Goal: Task Accomplishment & Management: Use online tool/utility

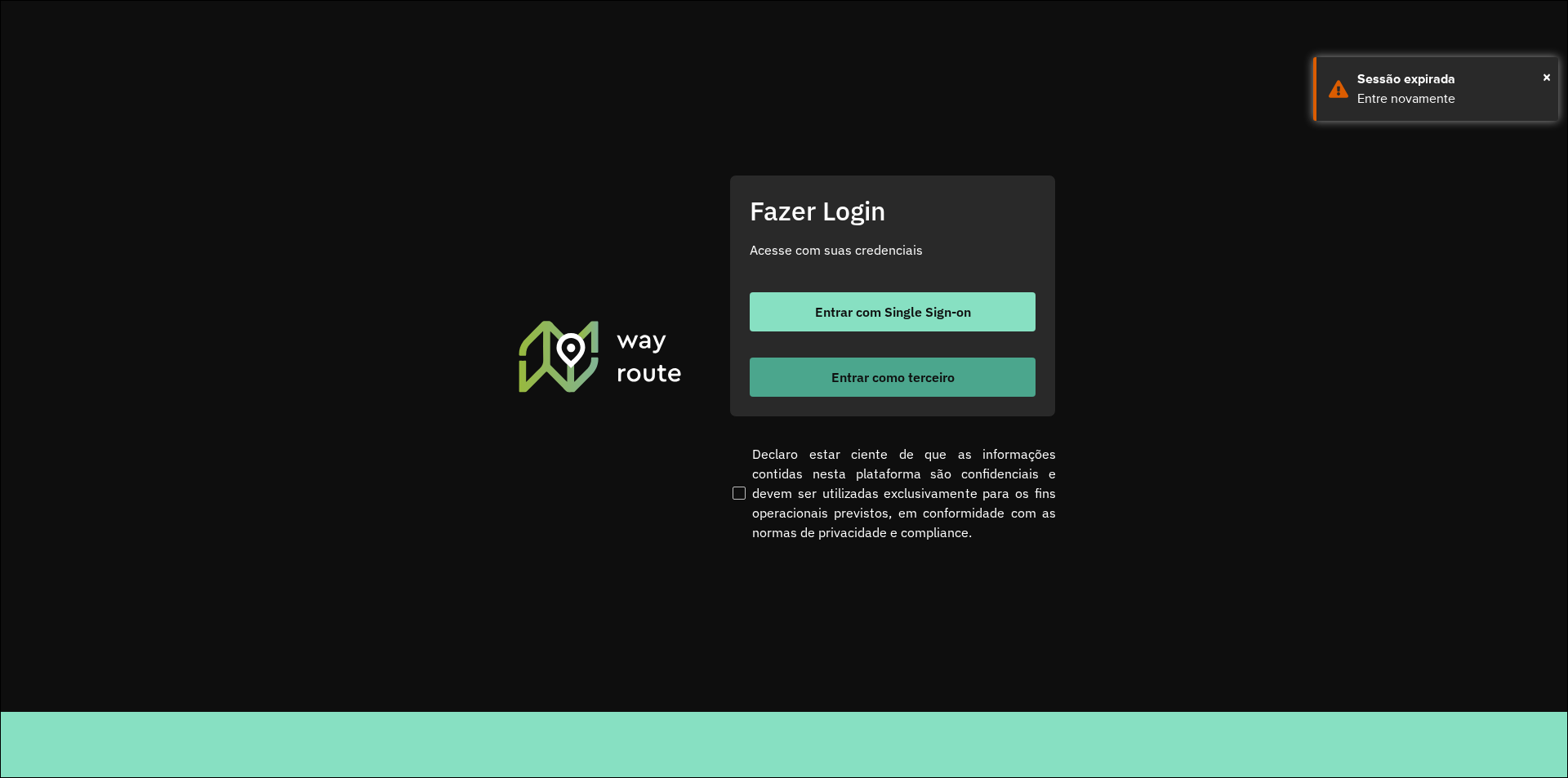
click at [907, 375] on span "Entrar como terceiro" at bounding box center [892, 377] width 123 height 13
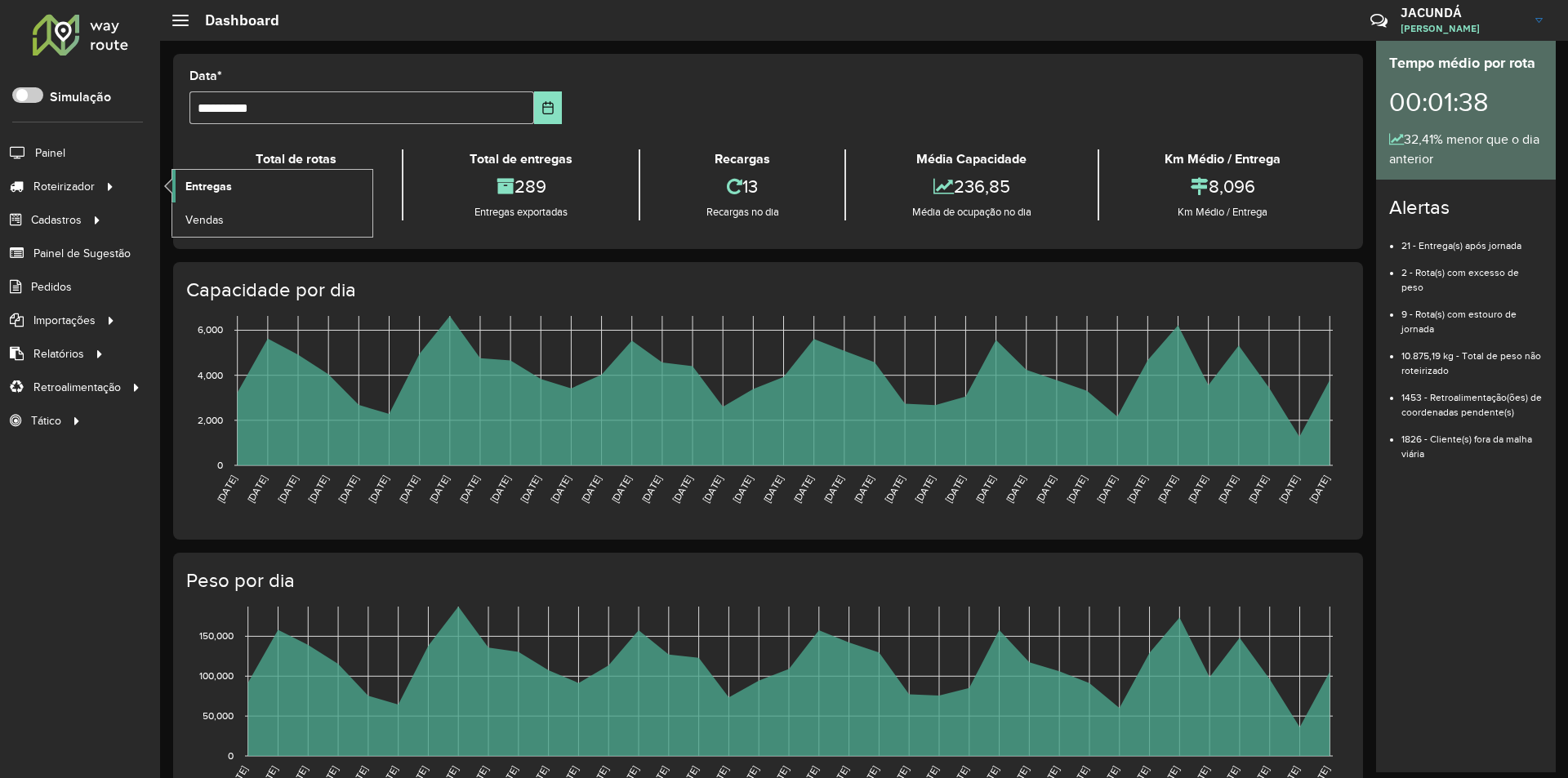
click at [196, 186] on span "Entregas" at bounding box center [208, 187] width 47 height 17
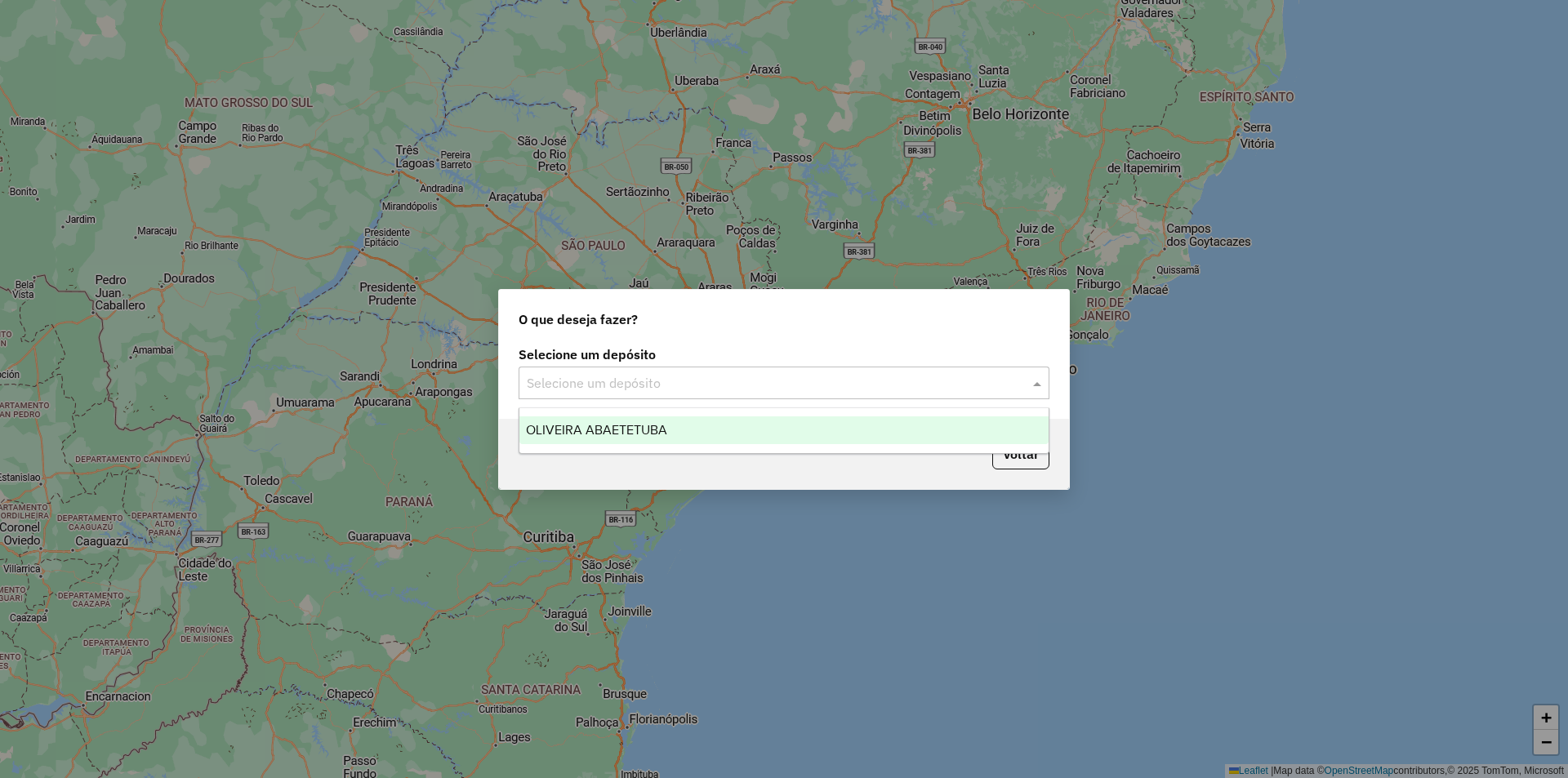
click at [1032, 381] on span at bounding box center [1039, 383] width 20 height 20
click at [632, 437] on div "OLIVEIRA ABAETETUBA" at bounding box center [784, 430] width 529 height 28
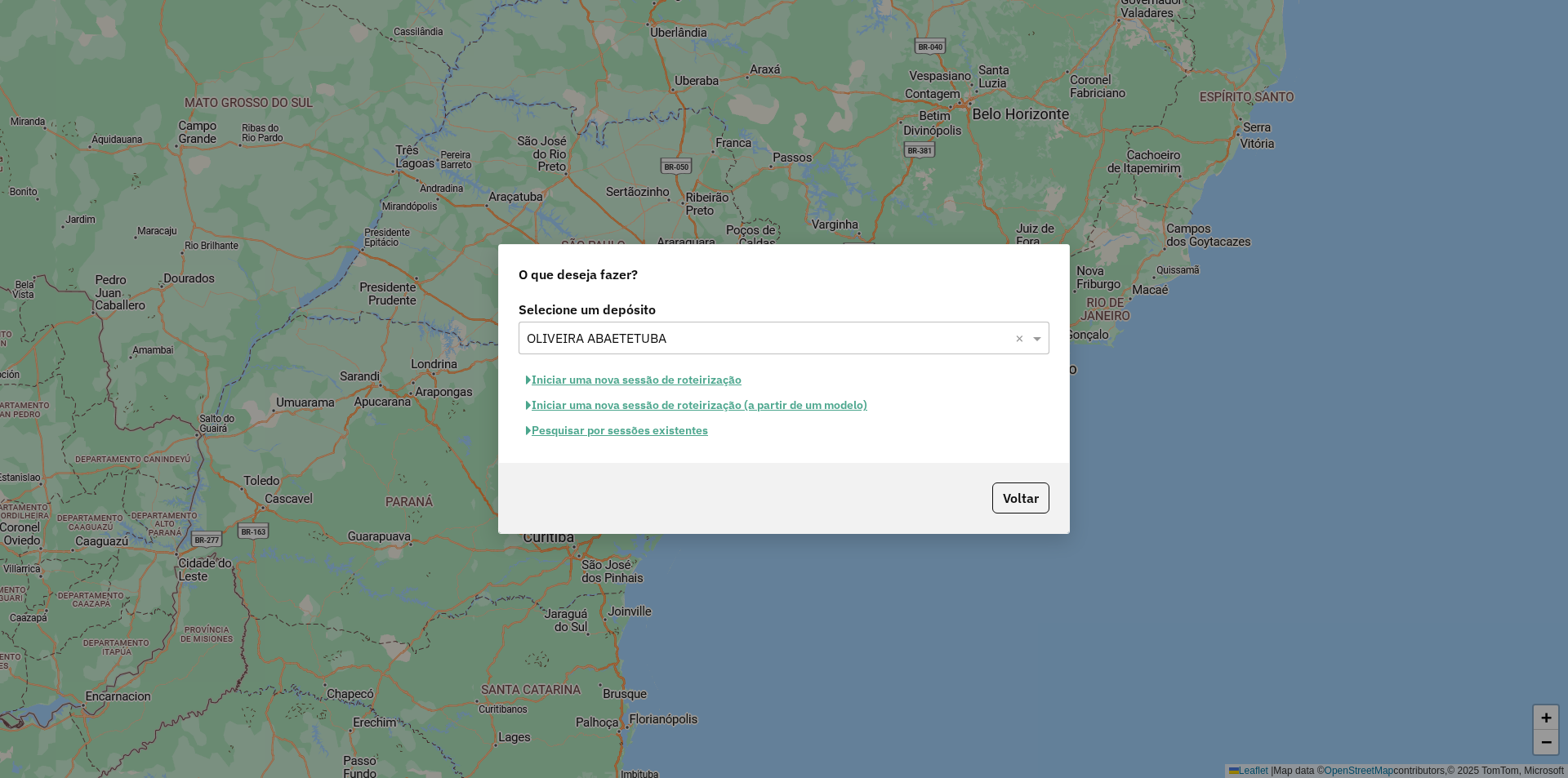
click at [593, 378] on button "Iniciar uma nova sessão de roteirização" at bounding box center [633, 380] width 230 height 25
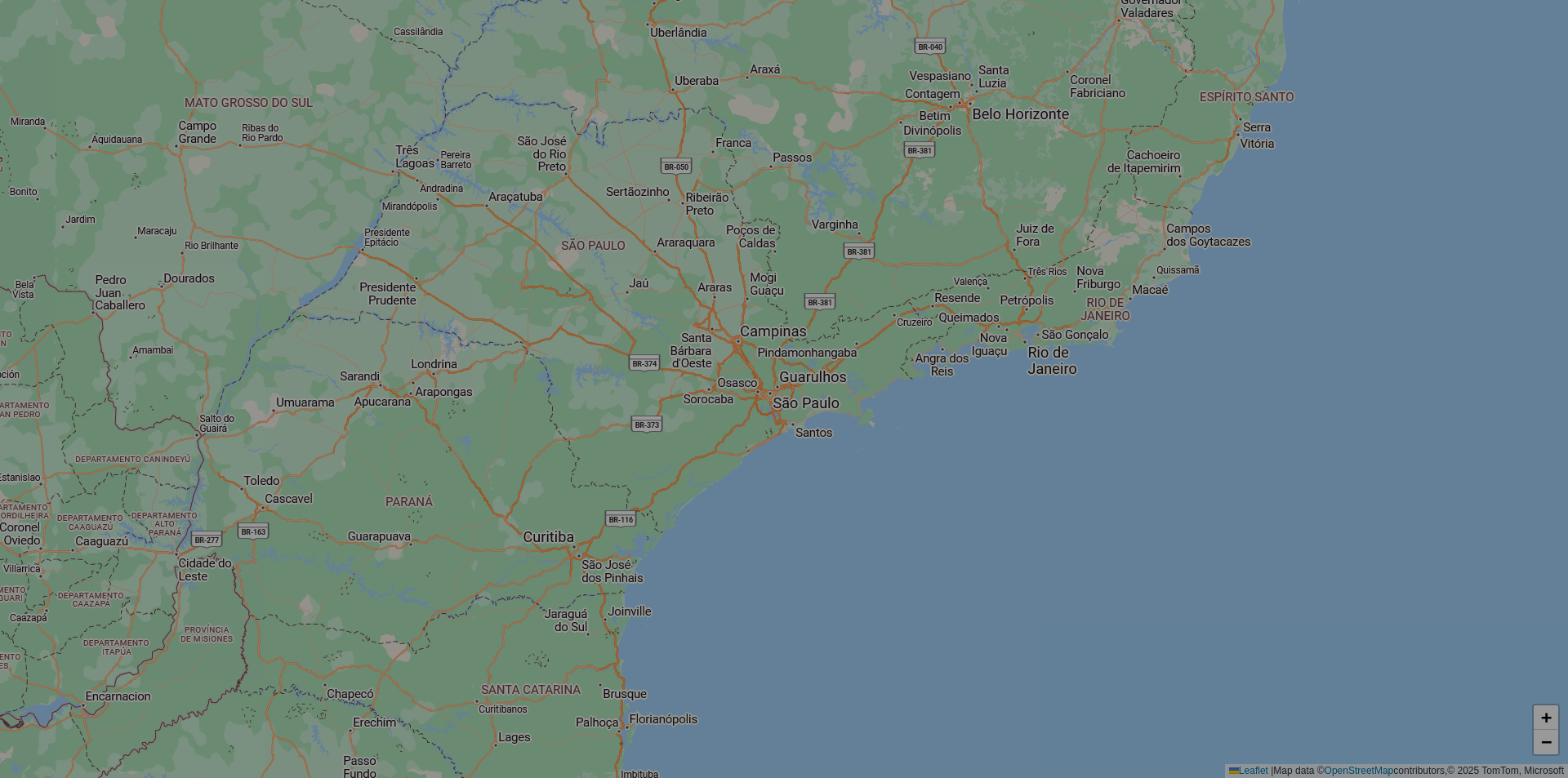
select select "*"
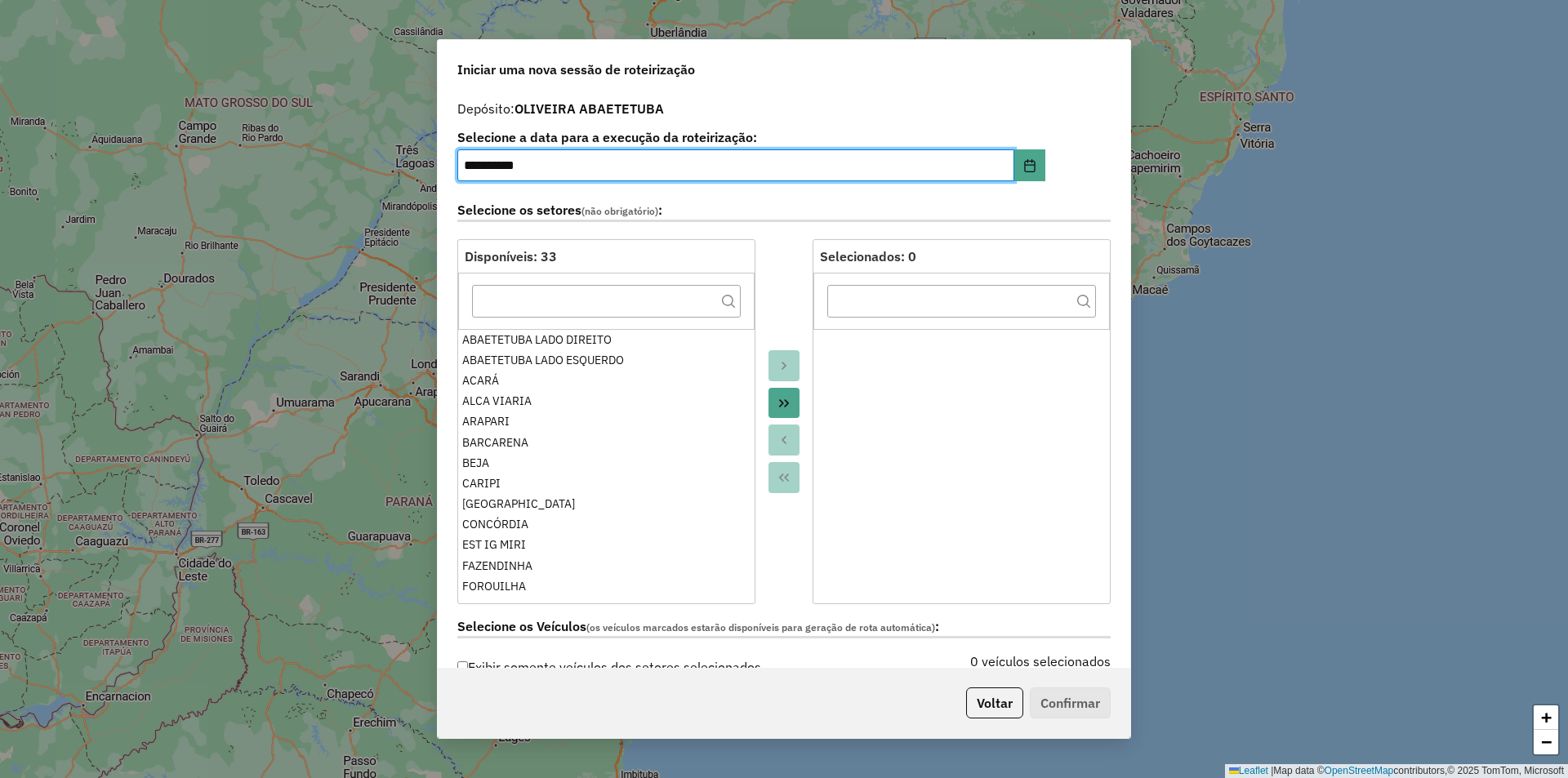
drag, startPoint x: 479, startPoint y: 169, endPoint x: 455, endPoint y: 176, distance: 25.0
click at [455, 176] on div "**********" at bounding box center [784, 380] width 693 height 576
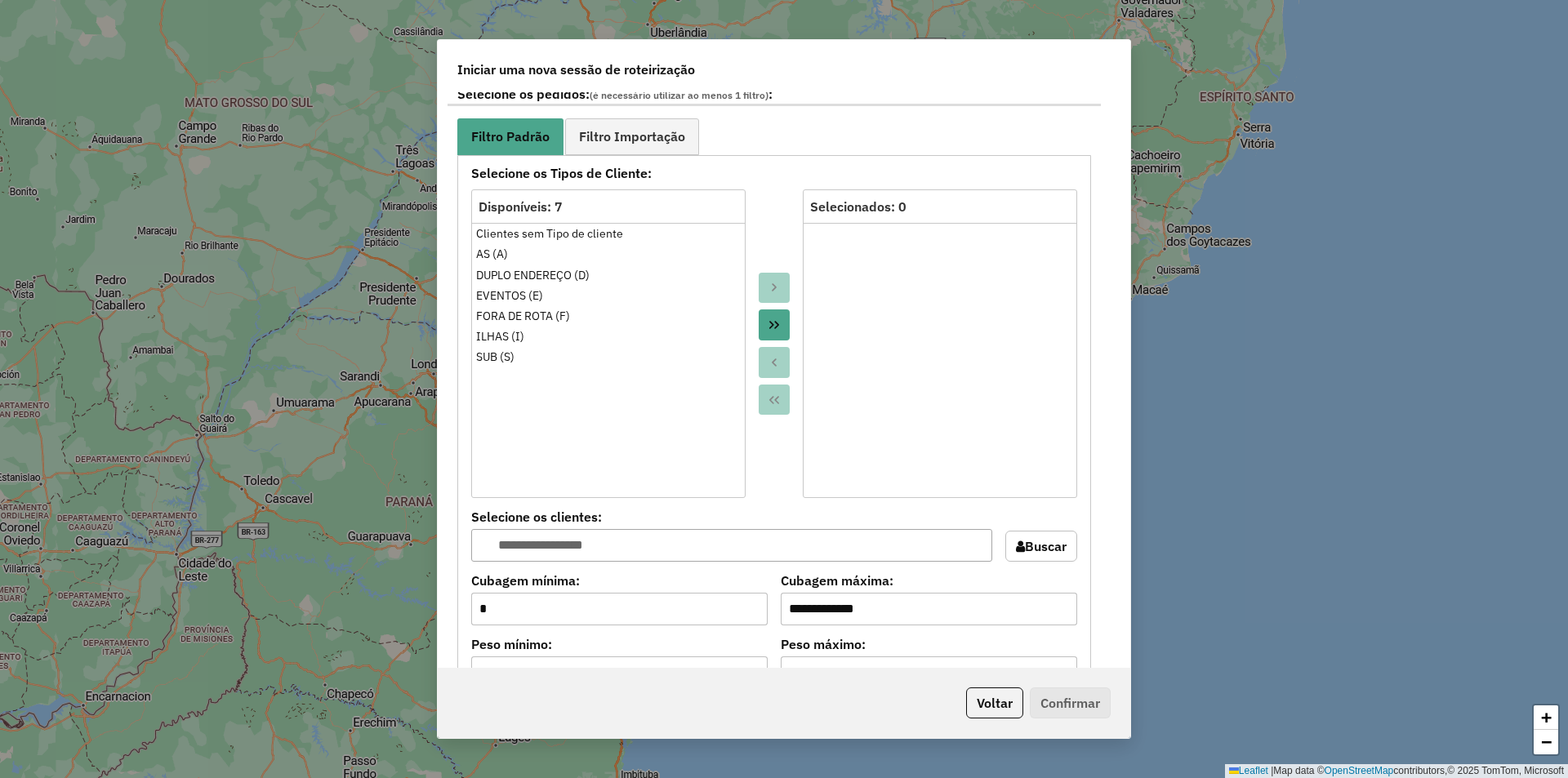
scroll to position [1143, 0]
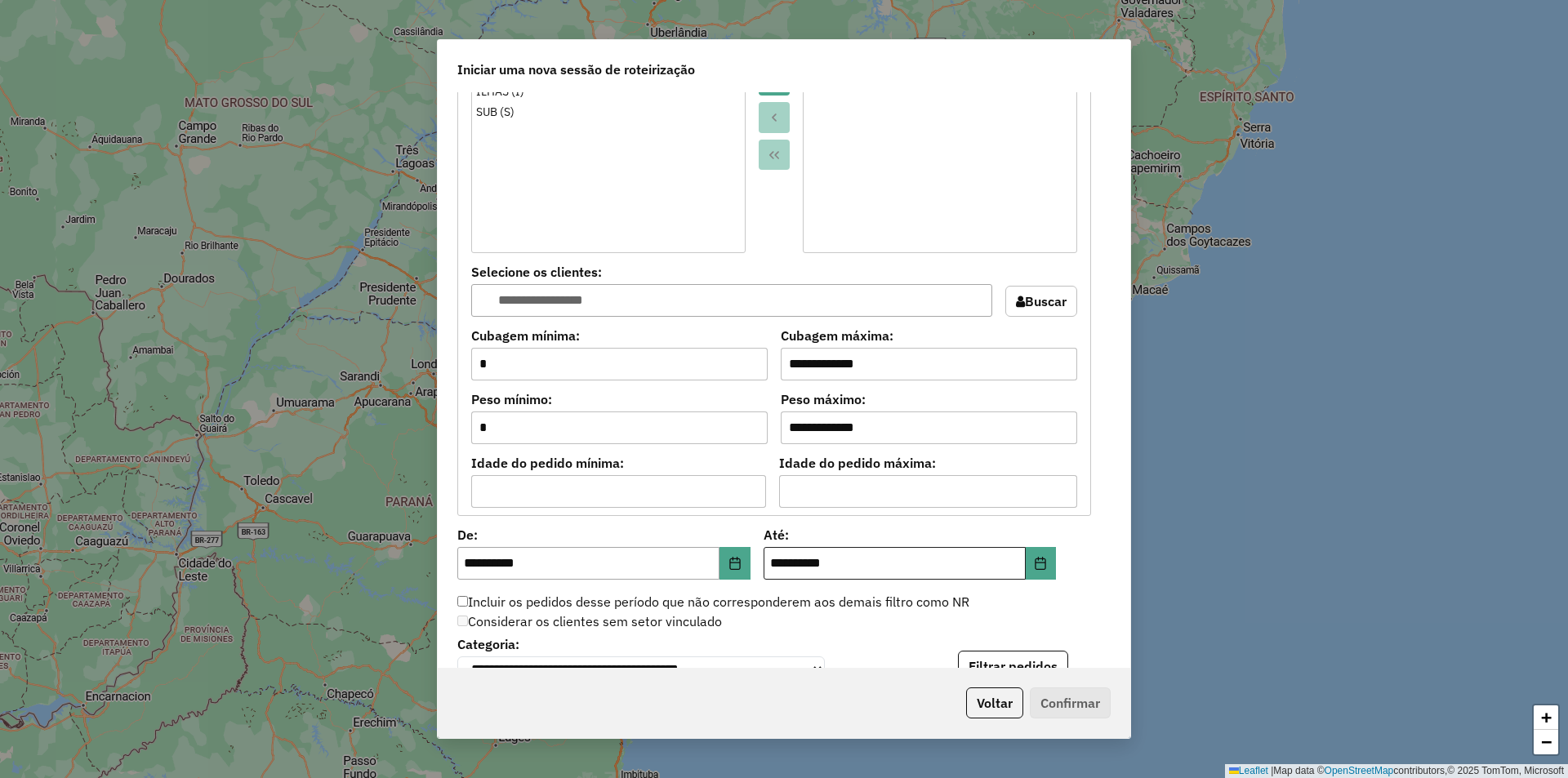
type input "**********"
drag, startPoint x: 783, startPoint y: 559, endPoint x: 773, endPoint y: 555, distance: 10.8
click at [754, 564] on div "**********" at bounding box center [756, 554] width 599 height 51
type input "**********"
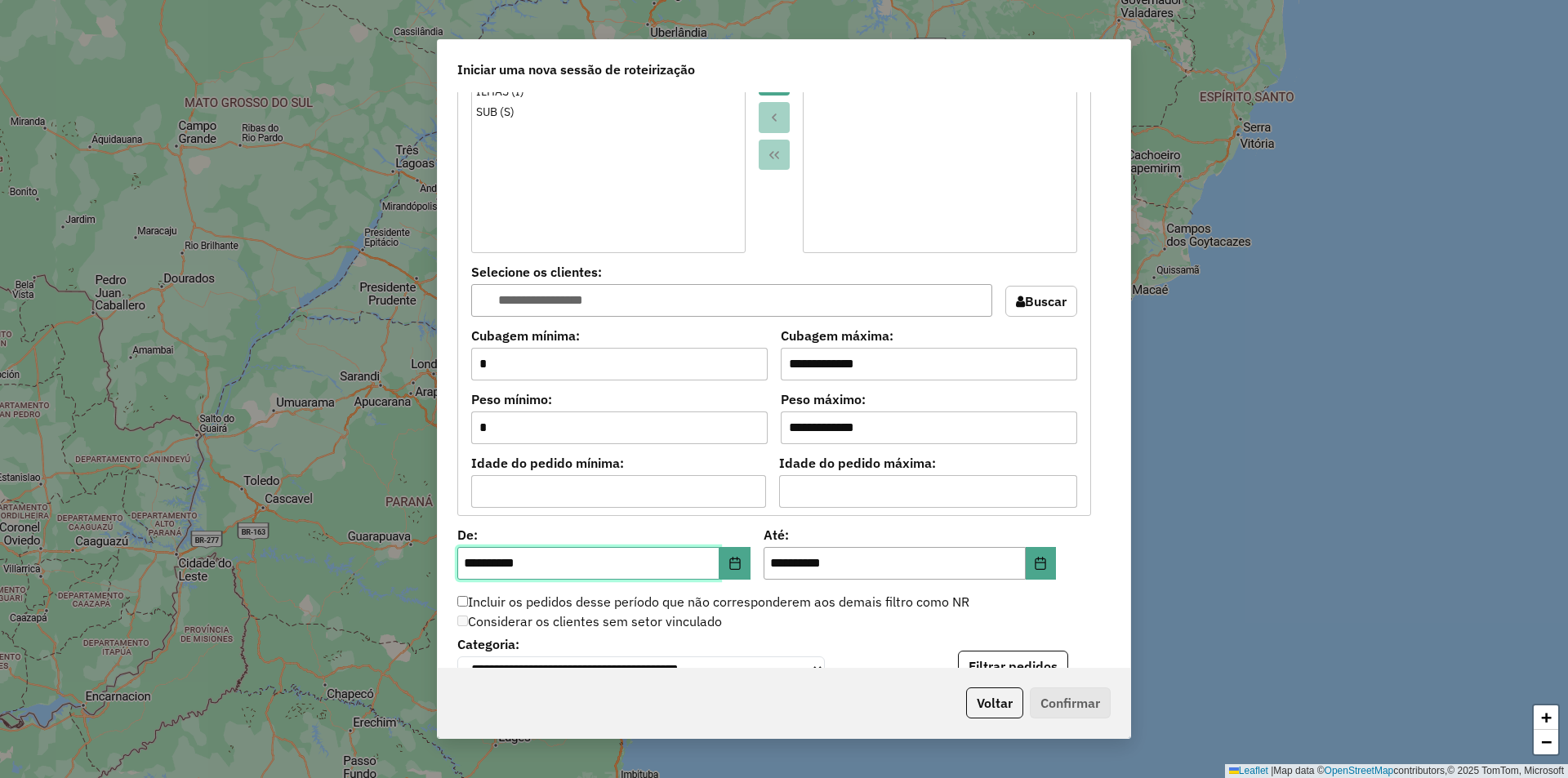
drag, startPoint x: 477, startPoint y: 565, endPoint x: 437, endPoint y: 570, distance: 40.3
click at [437, 570] on div "**********" at bounding box center [784, 389] width 694 height 701
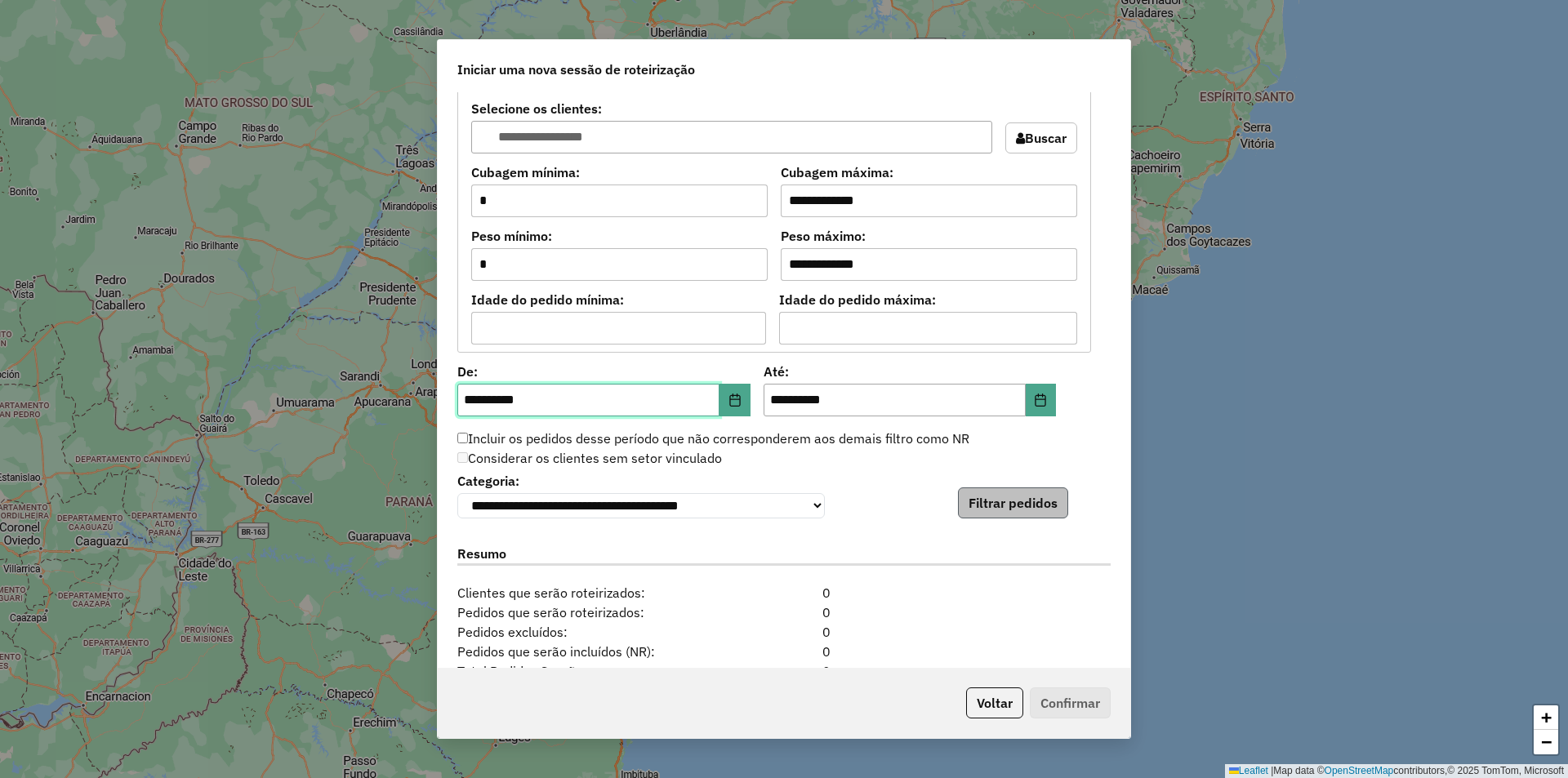
type input "**********"
click at [997, 511] on button "Filtrar pedidos" at bounding box center [1014, 502] width 110 height 31
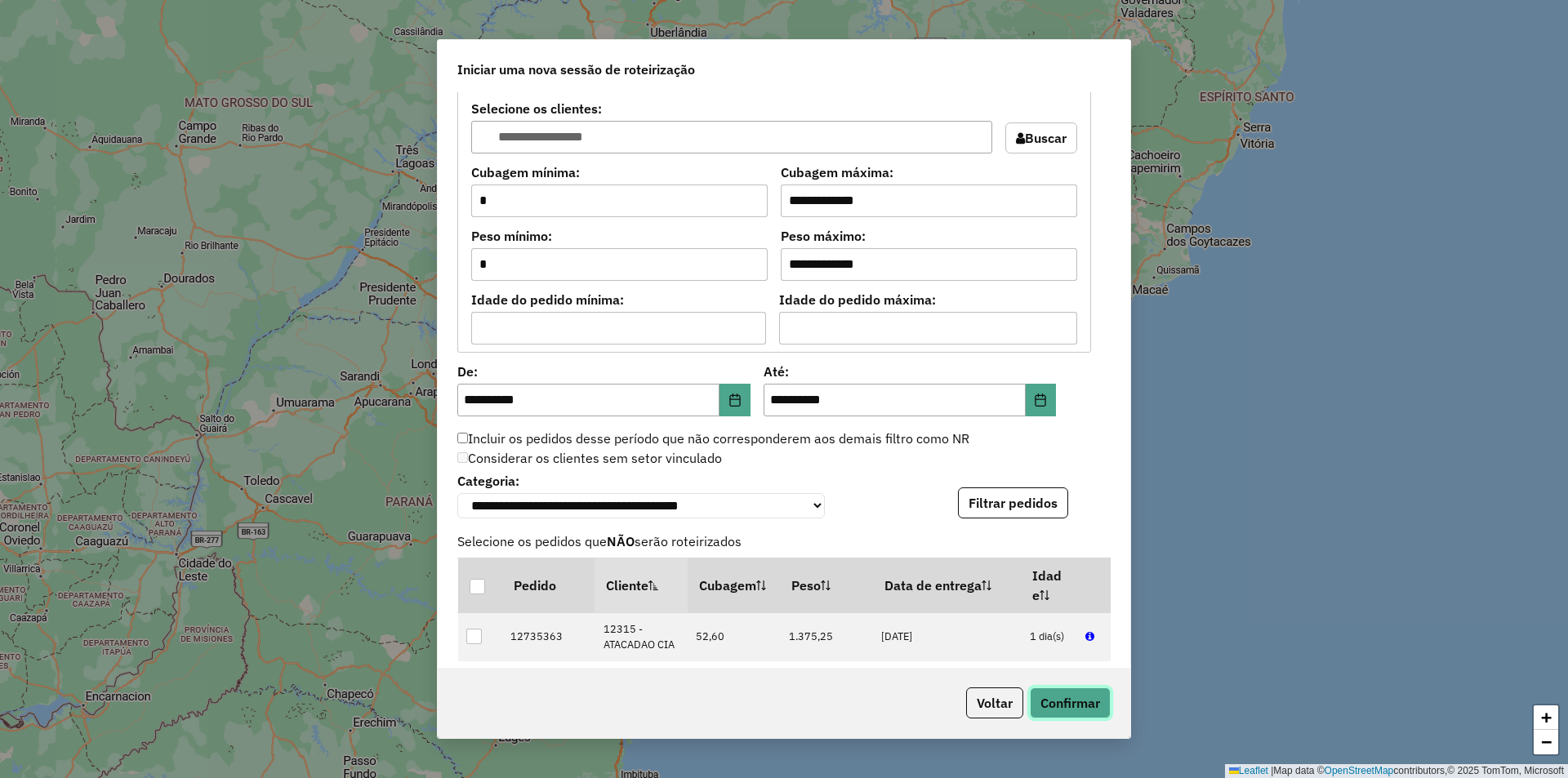
click at [1062, 704] on button "Confirmar" at bounding box center [1070, 702] width 81 height 31
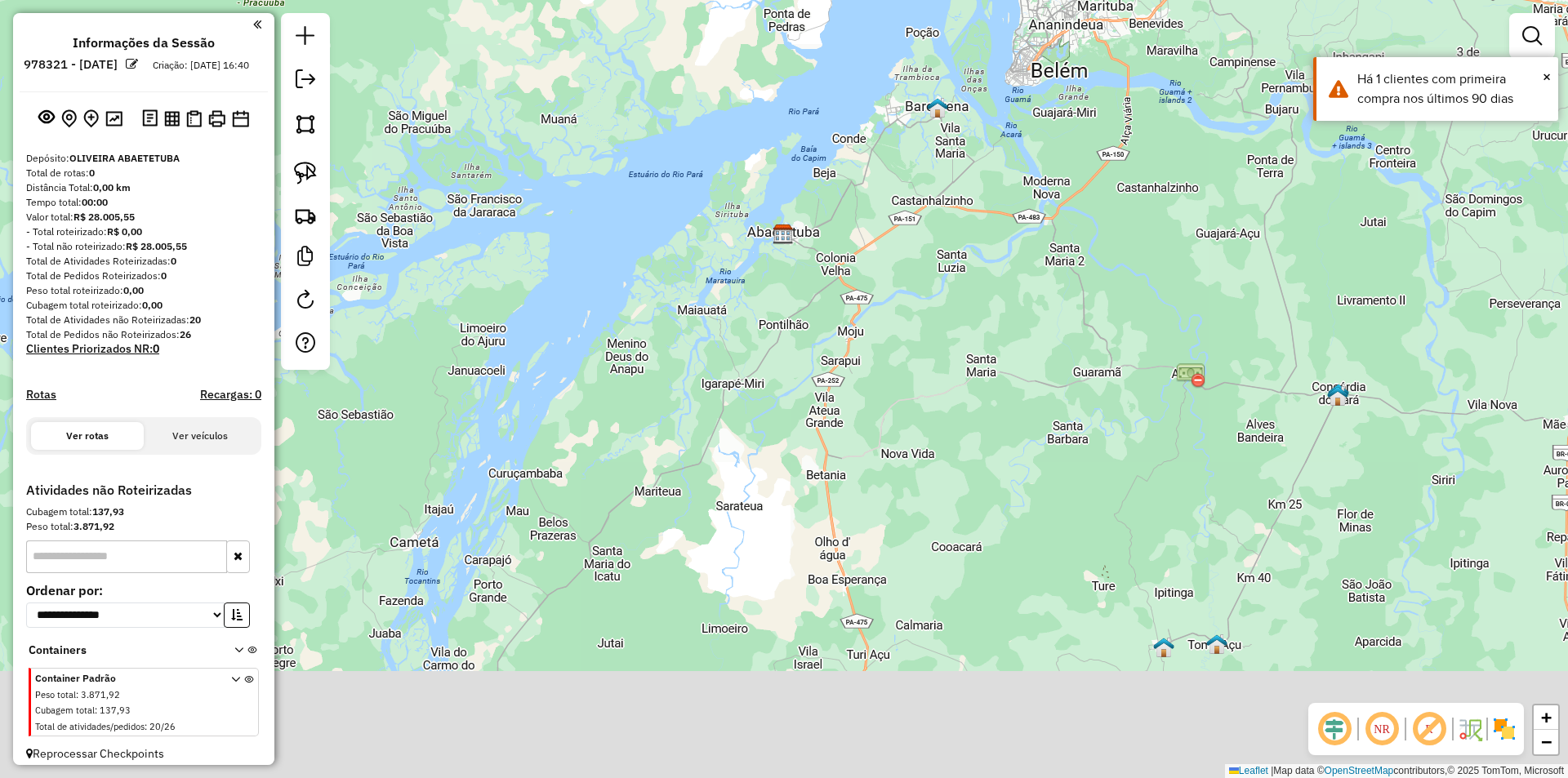
drag, startPoint x: 936, startPoint y: 517, endPoint x: 936, endPoint y: 355, distance: 162.0
click at [941, 301] on div "Janela de atendimento Grade de atendimento Capacidade Transportadoras Veículos …" at bounding box center [784, 389] width 1568 height 778
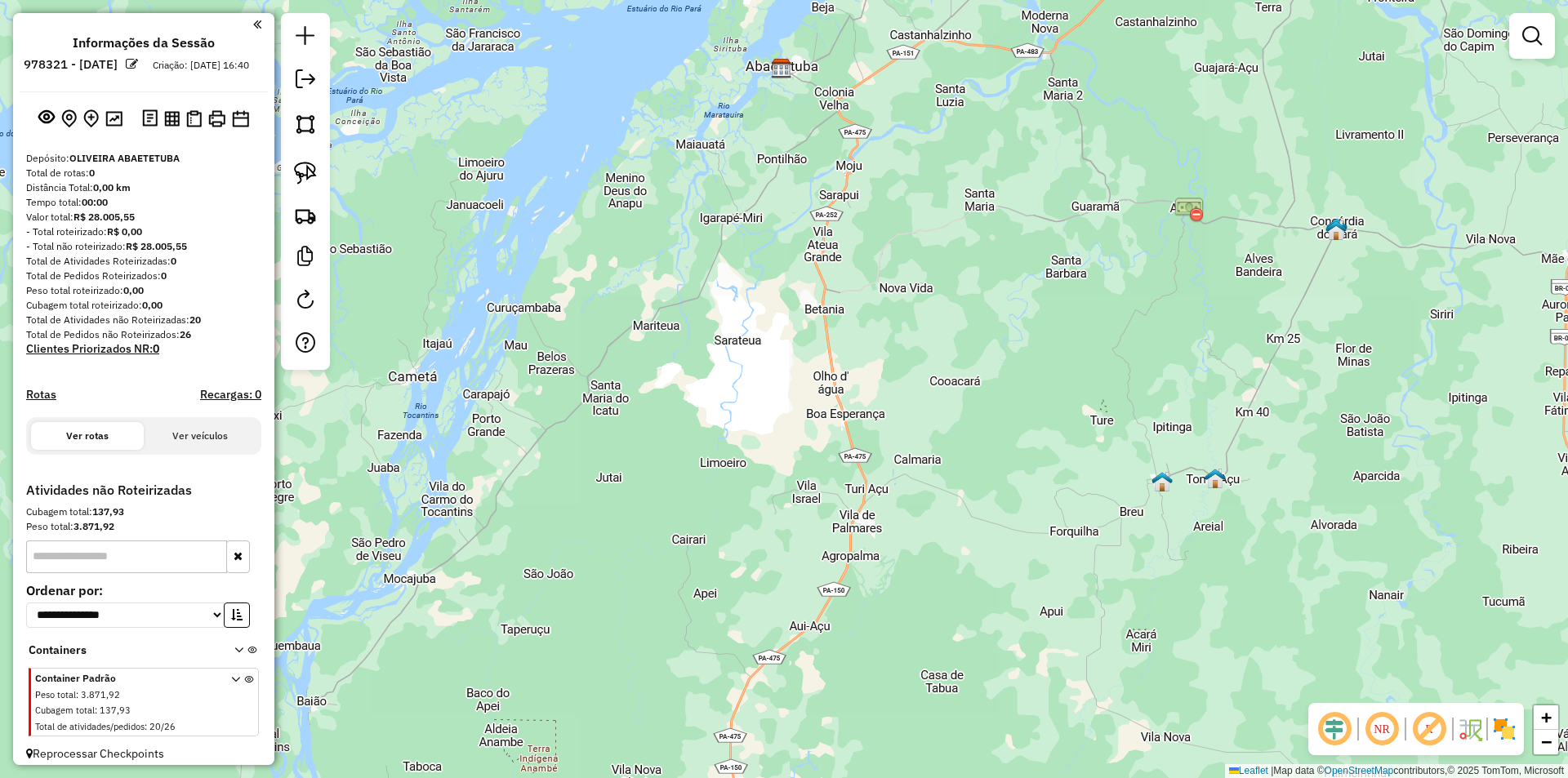
drag, startPoint x: 927, startPoint y: 488, endPoint x: 982, endPoint y: 227, distance: 266.7
click at [974, 246] on div "Janela de atendimento Grade de atendimento Capacidade Transportadoras Veículos …" at bounding box center [784, 389] width 1568 height 778
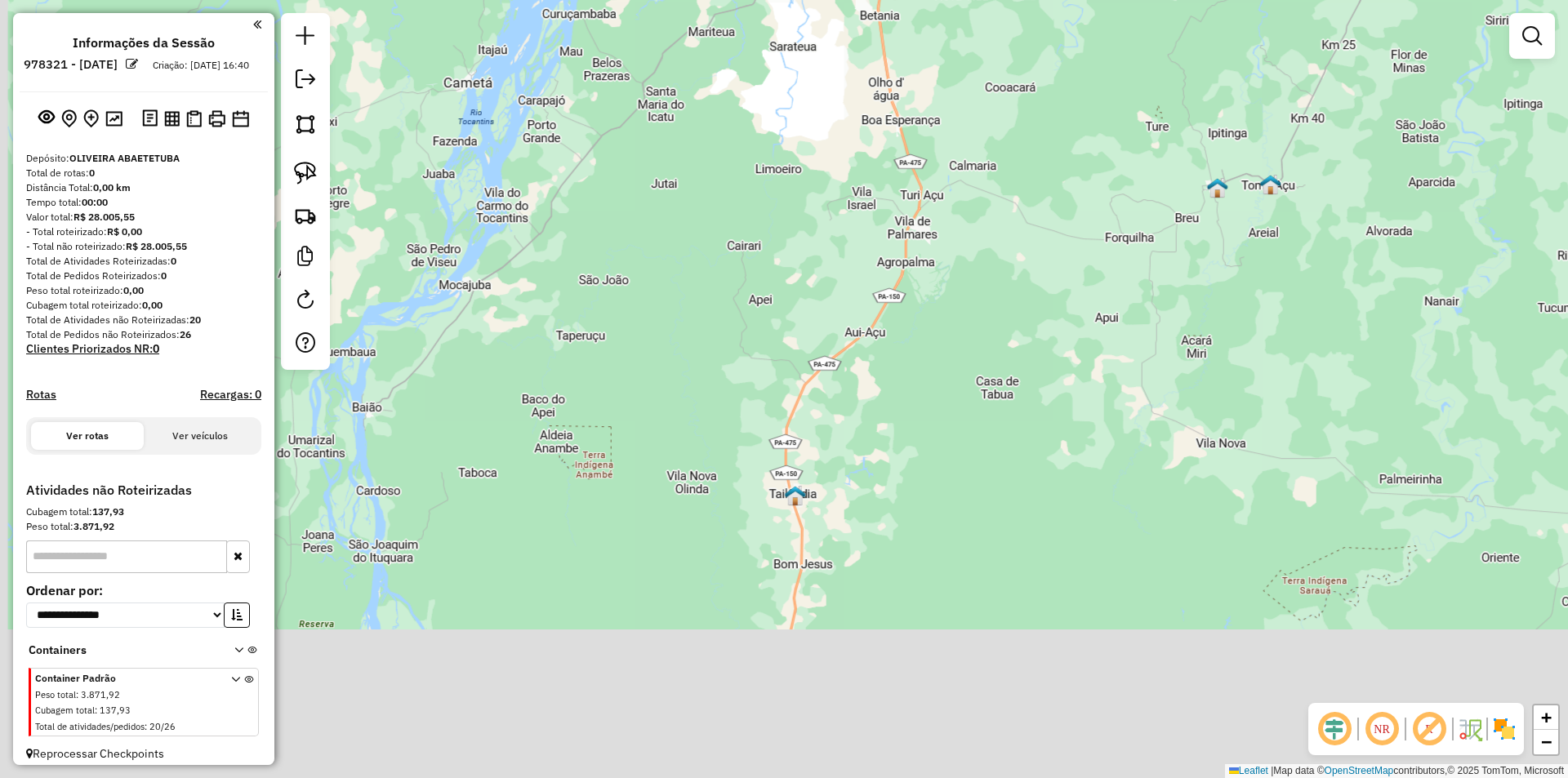
click at [978, 280] on div "Janela de atendimento Grade de atendimento Capacidade Transportadoras Veículos …" at bounding box center [784, 389] width 1568 height 778
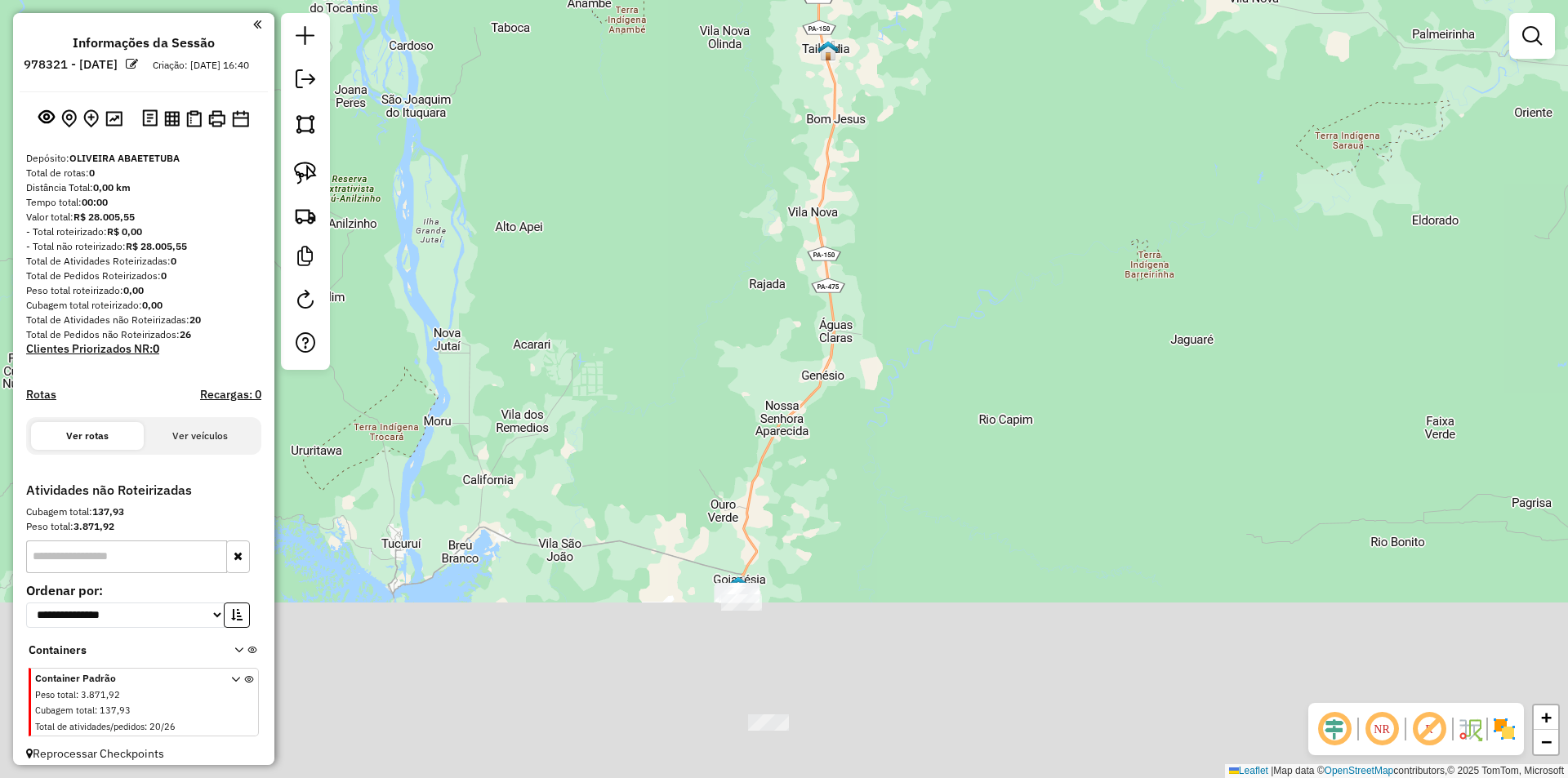
drag, startPoint x: 959, startPoint y: 480, endPoint x: 964, endPoint y: 288, distance: 192.1
click at [962, 302] on div "Janela de atendimento Grade de atendimento Capacidade Transportadoras Veículos …" at bounding box center [784, 389] width 1568 height 778
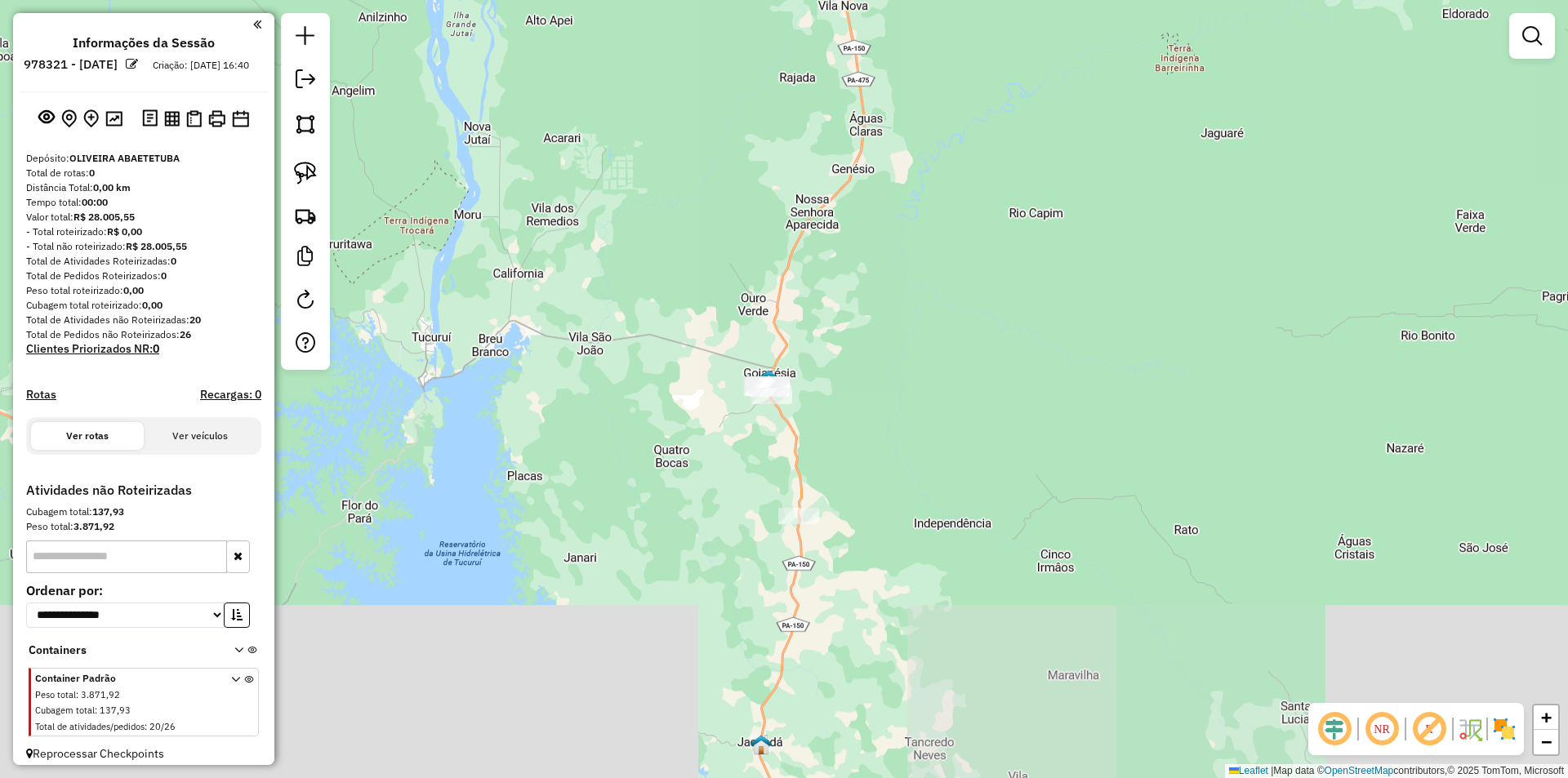
drag, startPoint x: 976, startPoint y: 425, endPoint x: 979, endPoint y: 417, distance: 8.5
click at [979, 417] on div "Janela de atendimento Grade de atendimento Capacidade Transportadoras Veículos …" at bounding box center [784, 389] width 1568 height 778
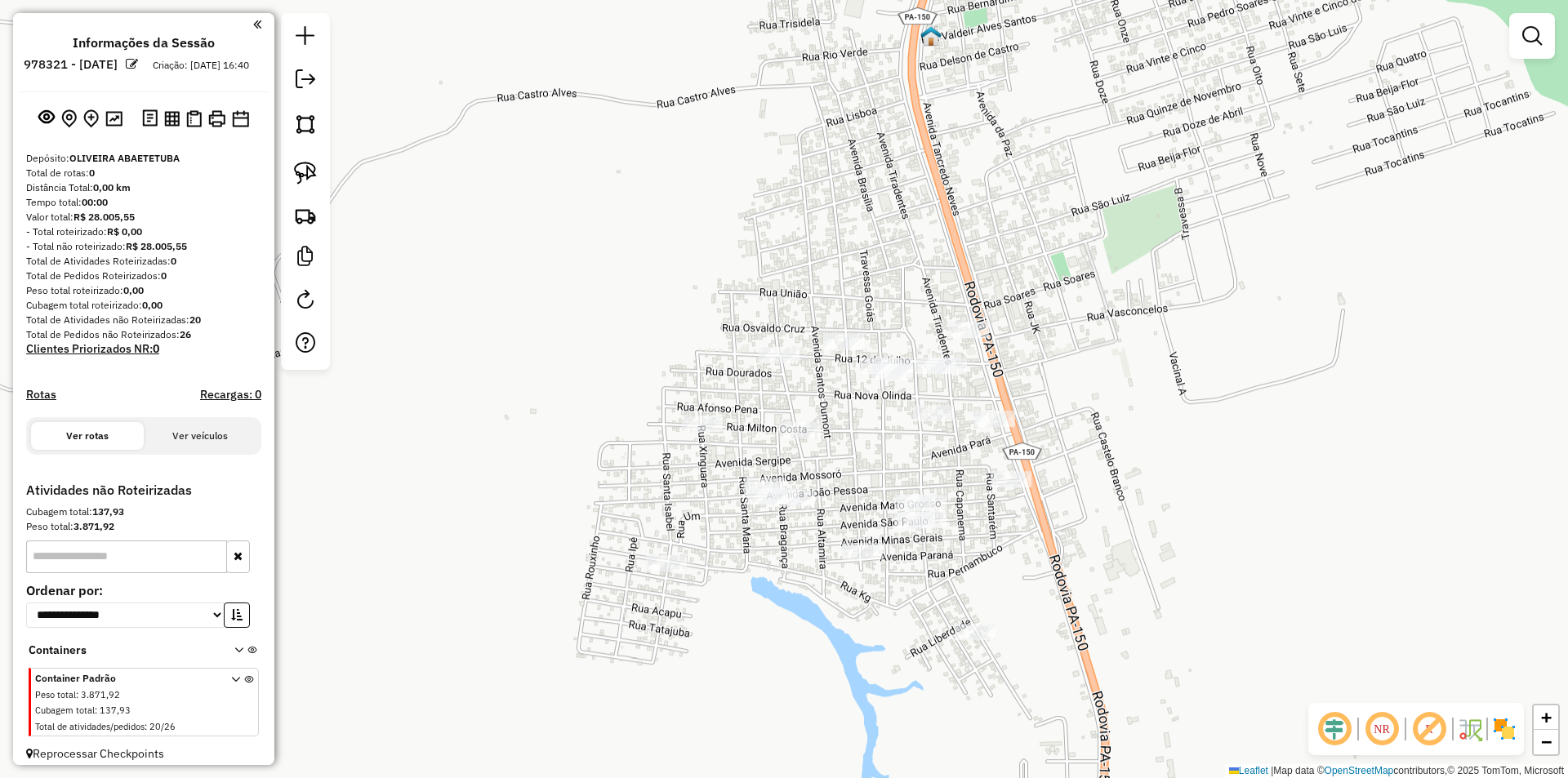
drag, startPoint x: 882, startPoint y: 551, endPoint x: 862, endPoint y: 436, distance: 116.7
click at [862, 436] on div "Janela de atendimento Grade de atendimento Capacidade Transportadoras Veículos …" at bounding box center [784, 389] width 1568 height 778
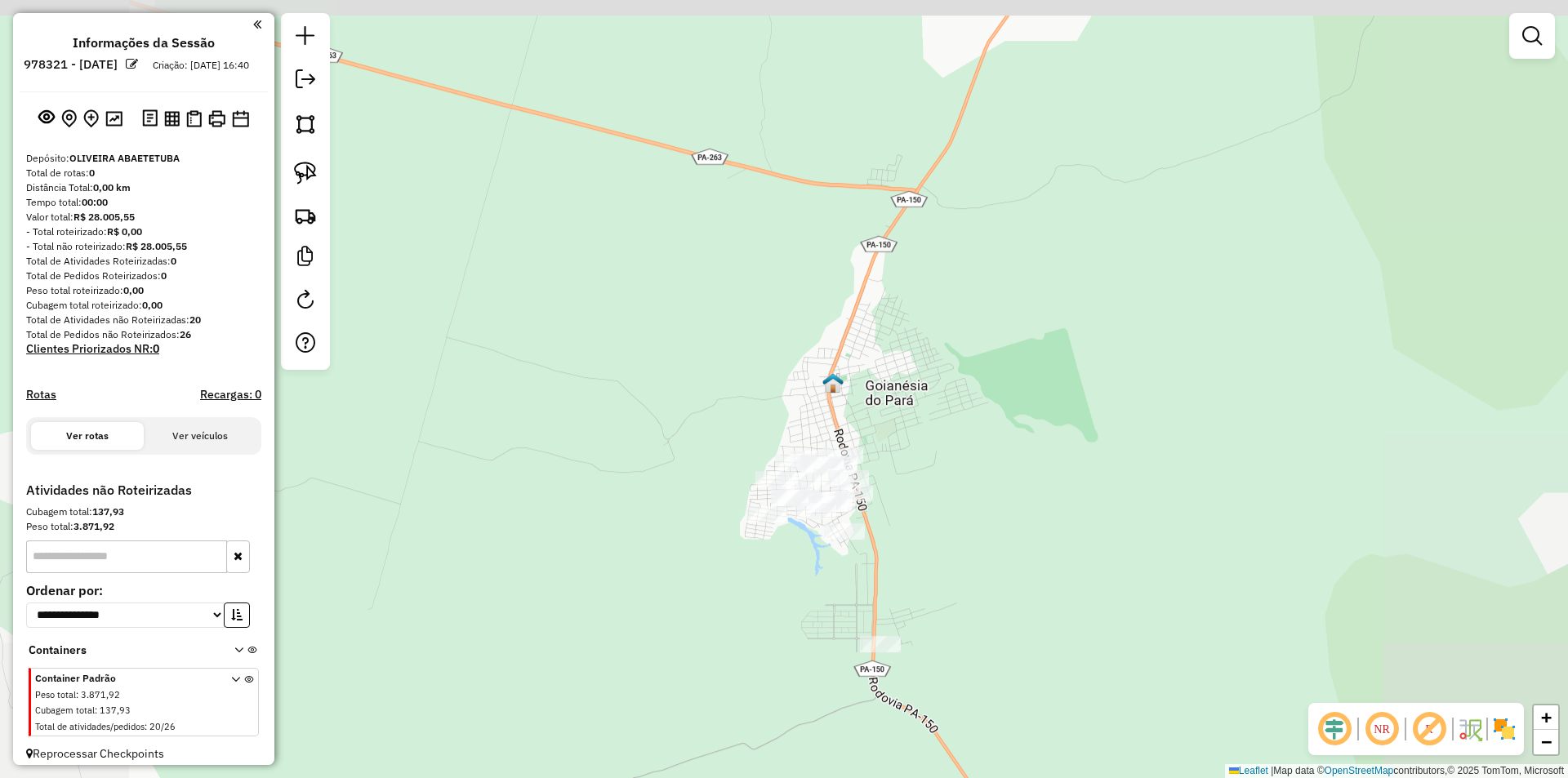
drag, startPoint x: 938, startPoint y: 516, endPoint x: 902, endPoint y: 355, distance: 165.0
click at [903, 355] on div "Janela de atendimento Grade de atendimento Capacidade Transportadoras Veículos …" at bounding box center [784, 389] width 1568 height 778
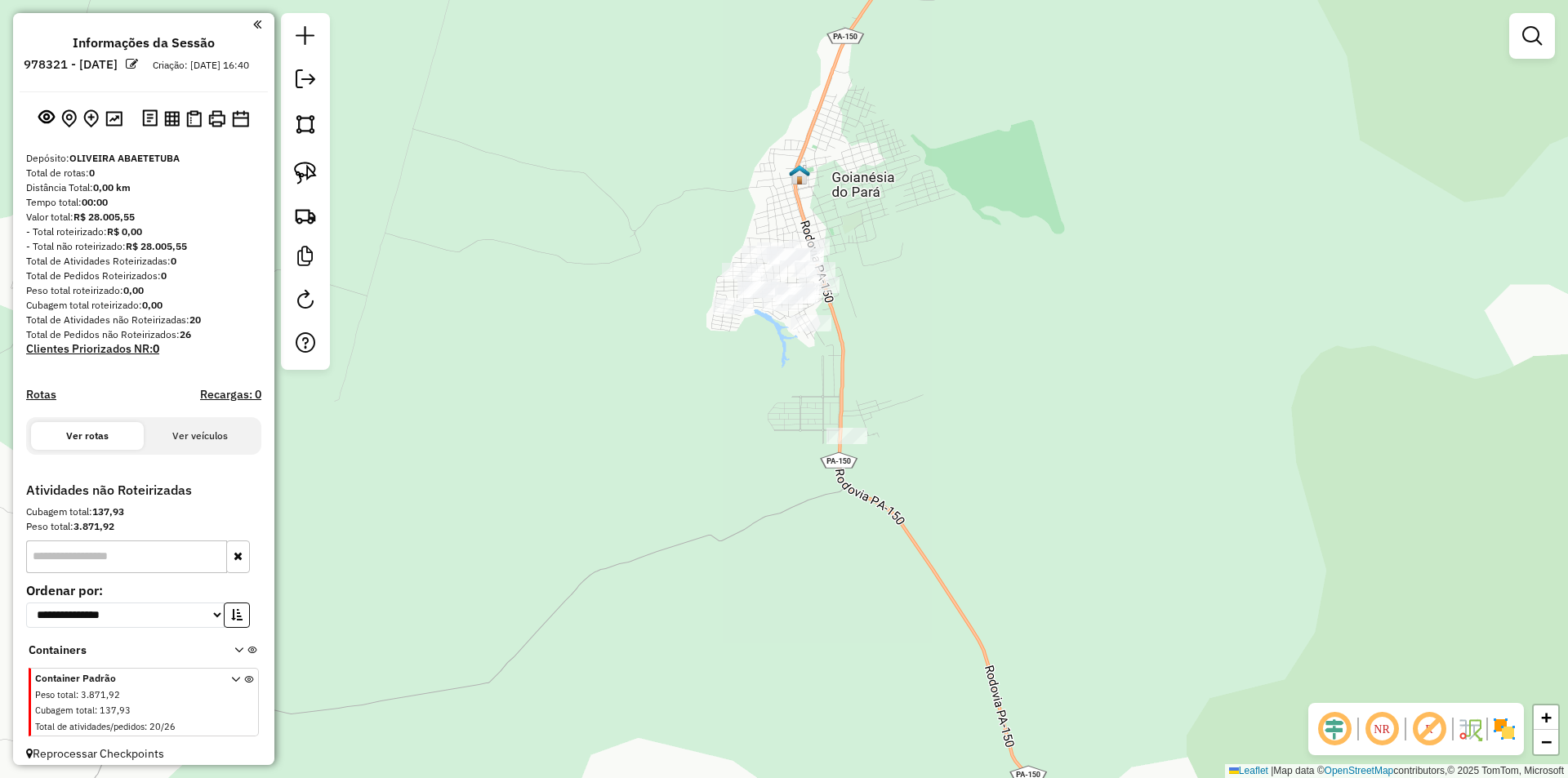
drag, startPoint x: 955, startPoint y: 444, endPoint x: 947, endPoint y: 356, distance: 88.4
click at [947, 357] on div "Janela de atendimento Grade de atendimento Capacidade Transportadoras Veículos …" at bounding box center [784, 389] width 1568 height 778
